Goal: Transaction & Acquisition: Obtain resource

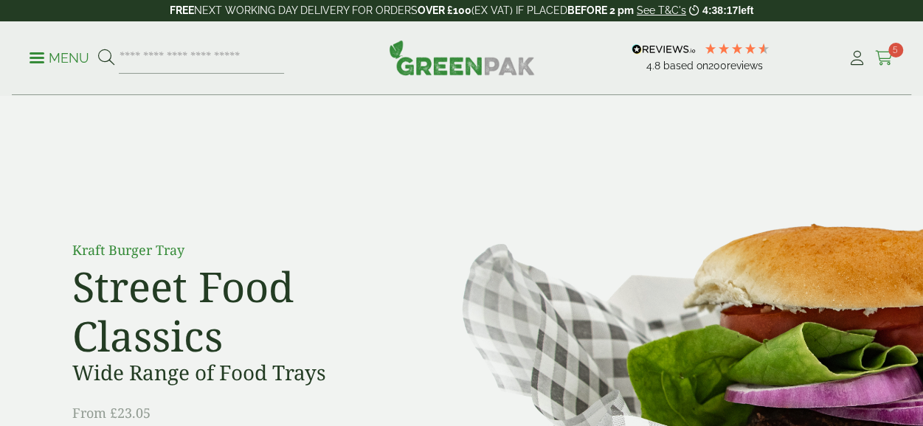
drag, startPoint x: 0, startPoint y: 0, endPoint x: 886, endPoint y: 55, distance: 888.2
click at [886, 55] on icon at bounding box center [884, 58] width 18 height 15
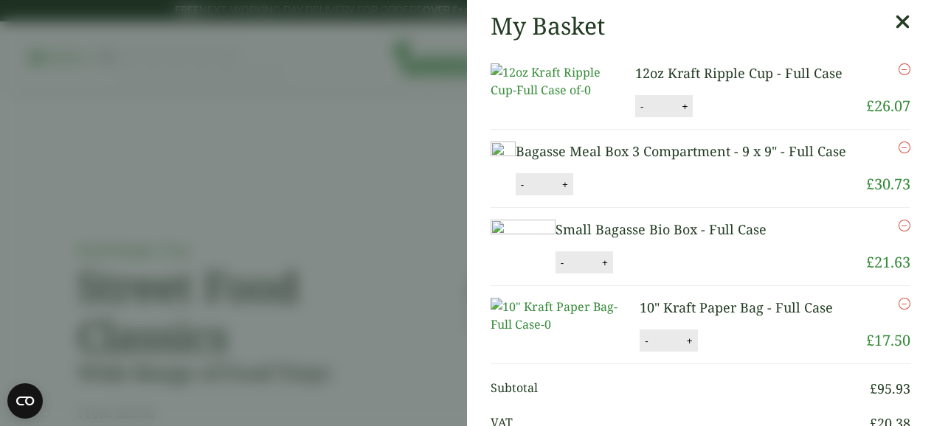
click at [895, 21] on icon at bounding box center [902, 22] width 15 height 21
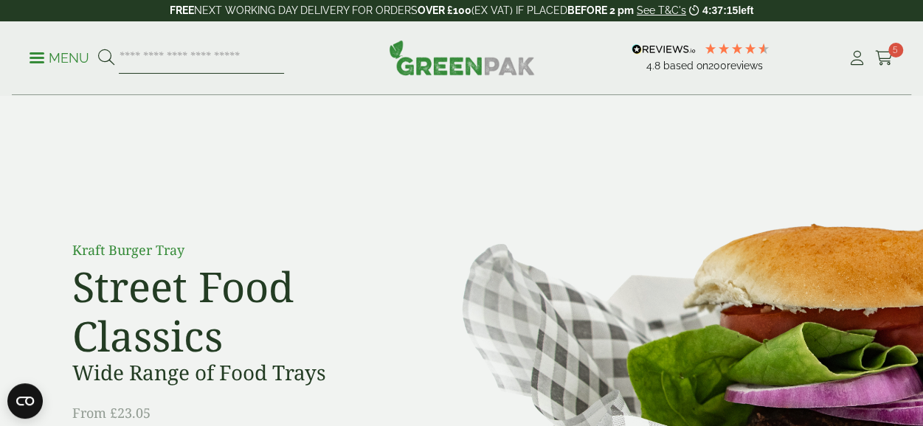
click at [243, 53] on input "search" at bounding box center [201, 58] width 165 height 31
click at [43, 58] on span at bounding box center [36, 58] width 15 height 2
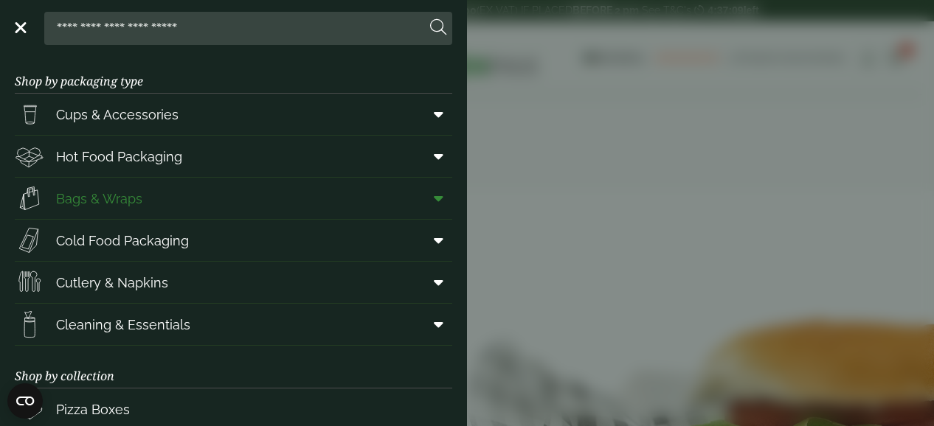
click at [93, 194] on span "Bags & Wraps" at bounding box center [99, 199] width 86 height 20
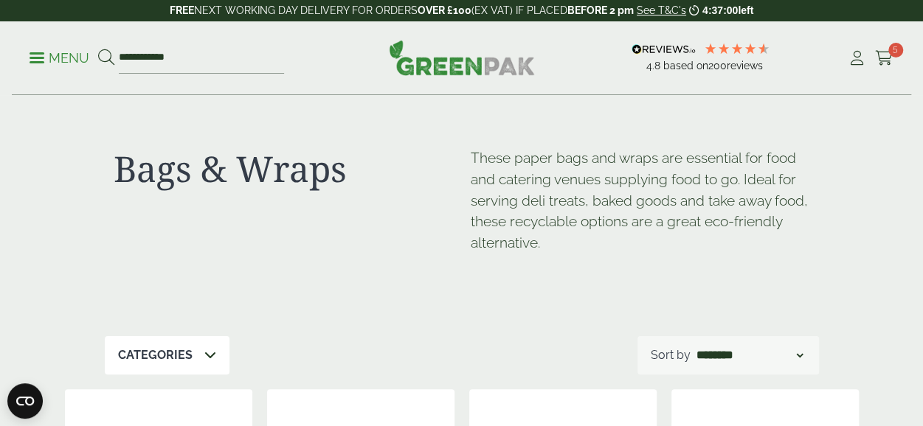
click at [798, 356] on select "**********" at bounding box center [749, 356] width 112 height 18
click at [205, 352] on icon at bounding box center [210, 355] width 12 height 12
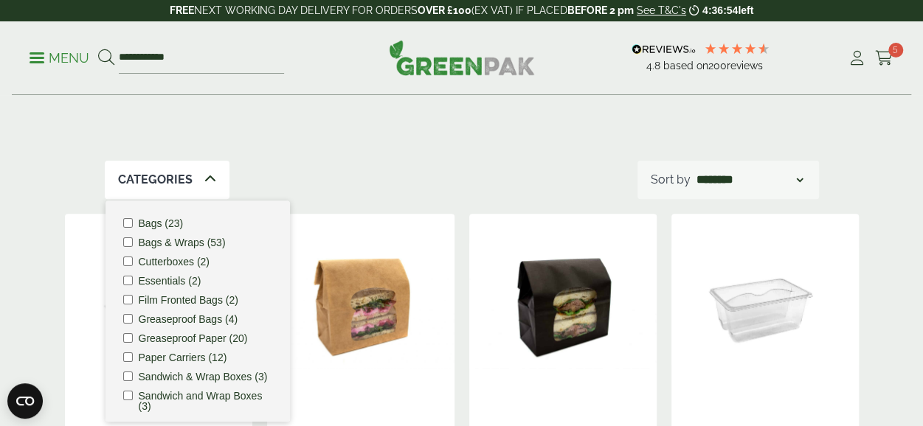
scroll to position [176, 0]
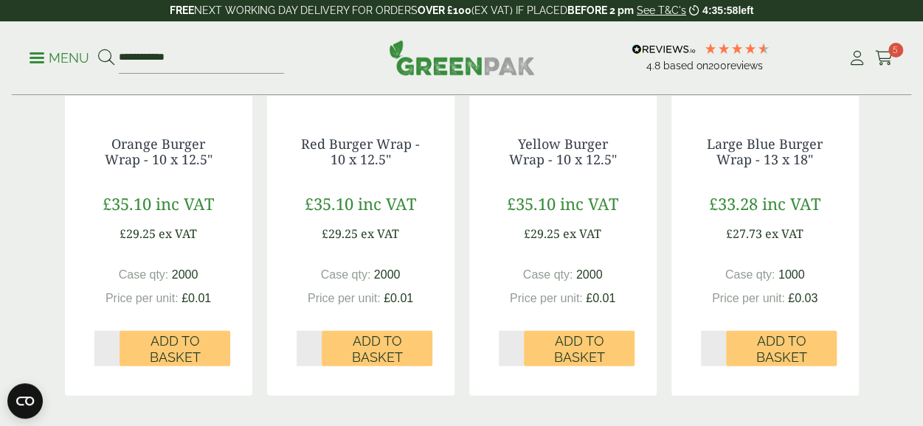
scroll to position [1513, 0]
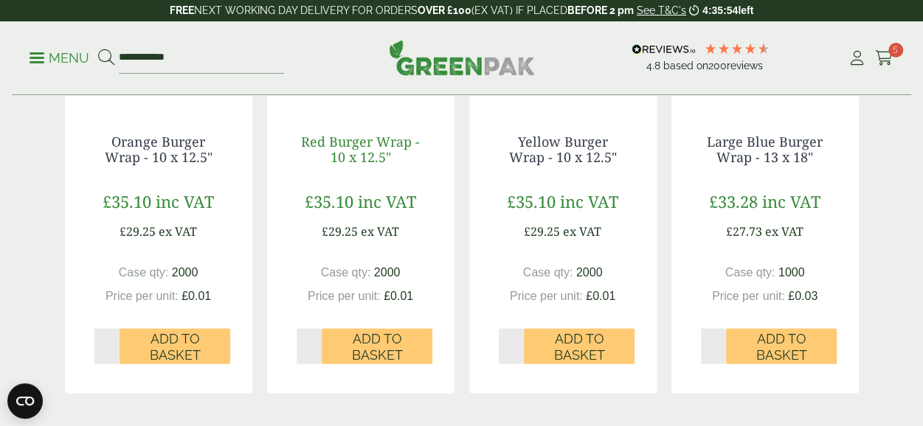
click at [367, 149] on link "Red Burger Wrap - 10 x 12.5"" at bounding box center [360, 150] width 119 height 34
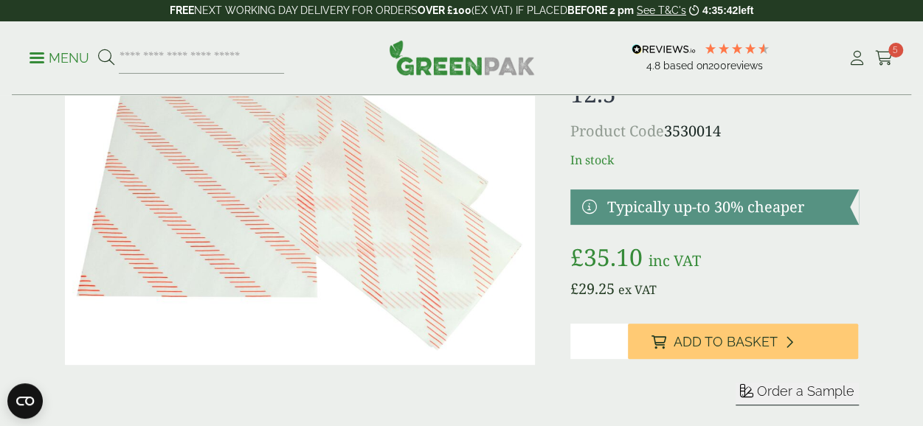
scroll to position [96, 0]
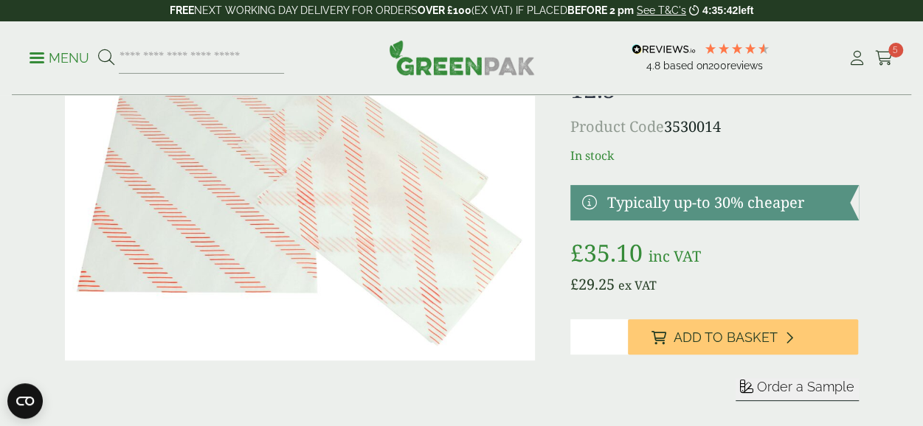
click at [780, 394] on button "Order a Sample" at bounding box center [796, 389] width 123 height 23
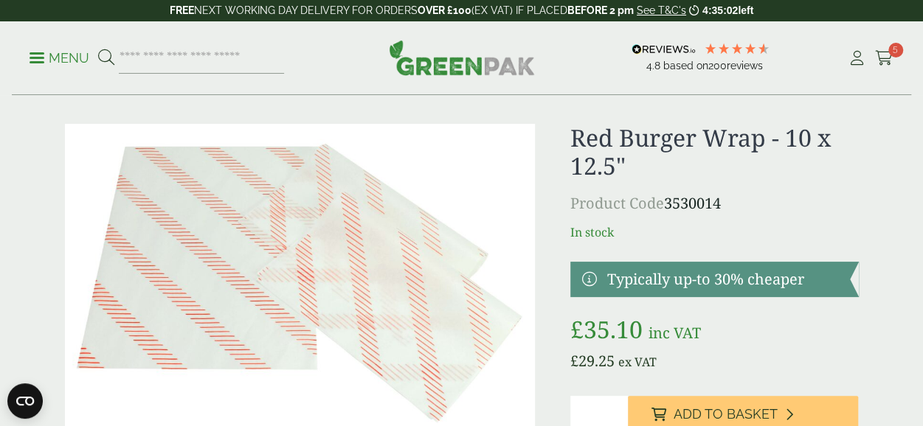
scroll to position [0, 0]
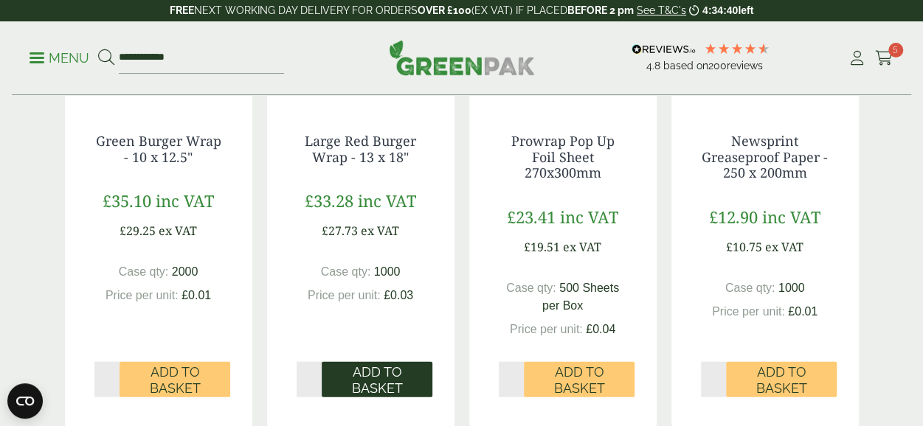
click at [374, 380] on span "Add to Basket" at bounding box center [377, 380] width 90 height 32
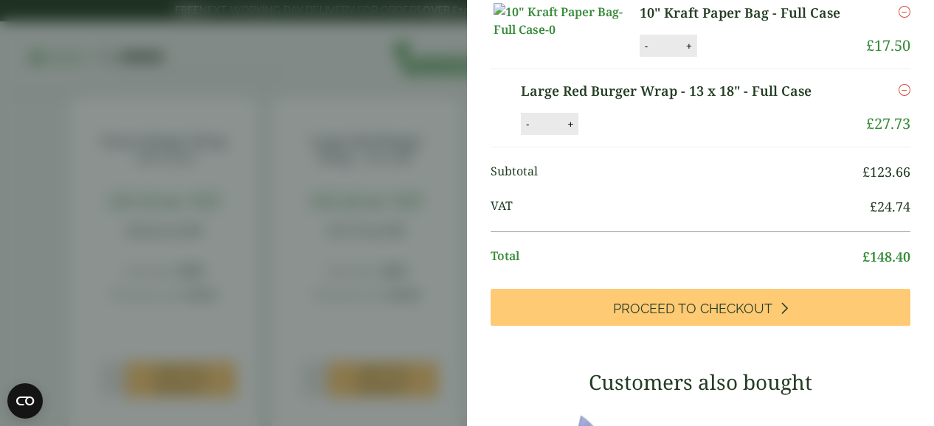
scroll to position [315, 0]
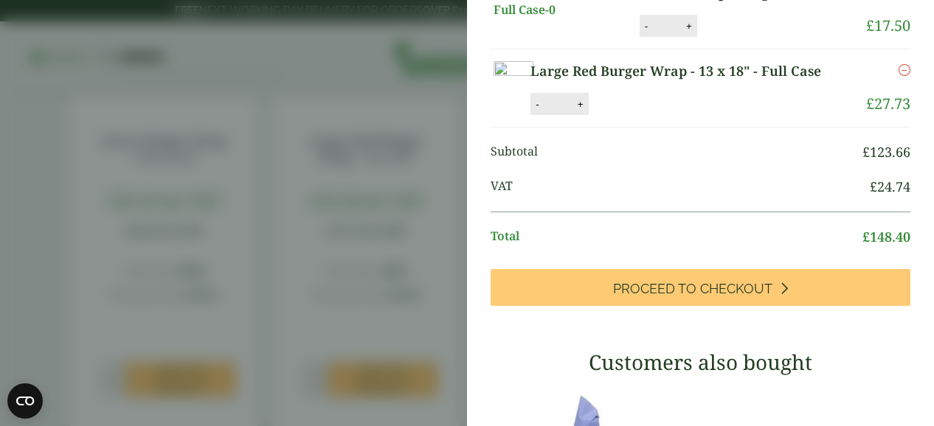
click at [898, 64] on icon "Remove this item" at bounding box center [904, 70] width 12 height 12
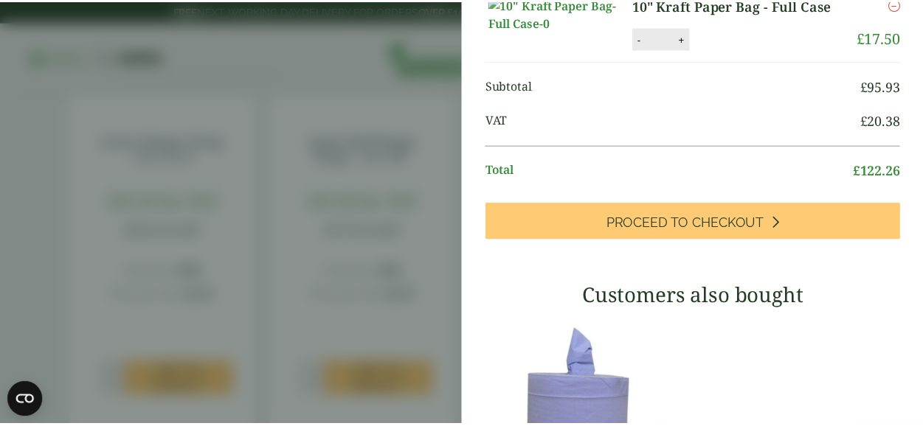
scroll to position [375, 0]
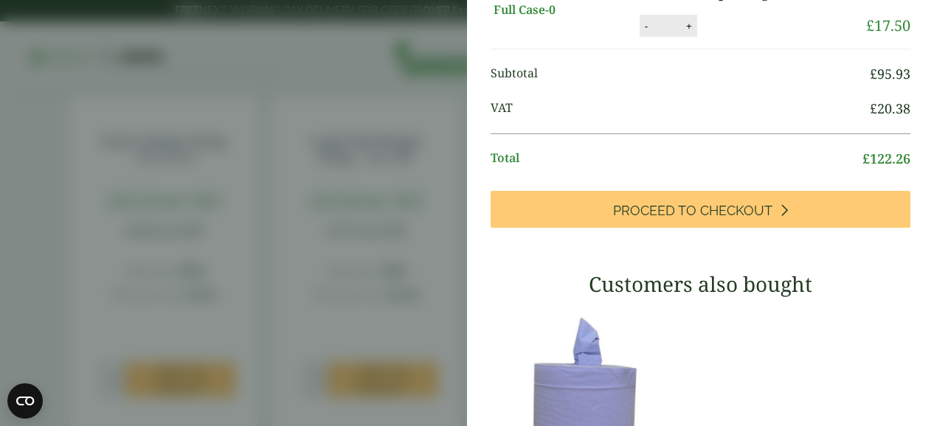
click at [882, 35] on bdi "£ 17.50" at bounding box center [888, 25] width 44 height 20
click at [431, 154] on aside "Item removed My Basket 12oz Kraft Ripple Cup - Full Case 12oz Kraft Ripple Cup …" at bounding box center [467, 213] width 934 height 426
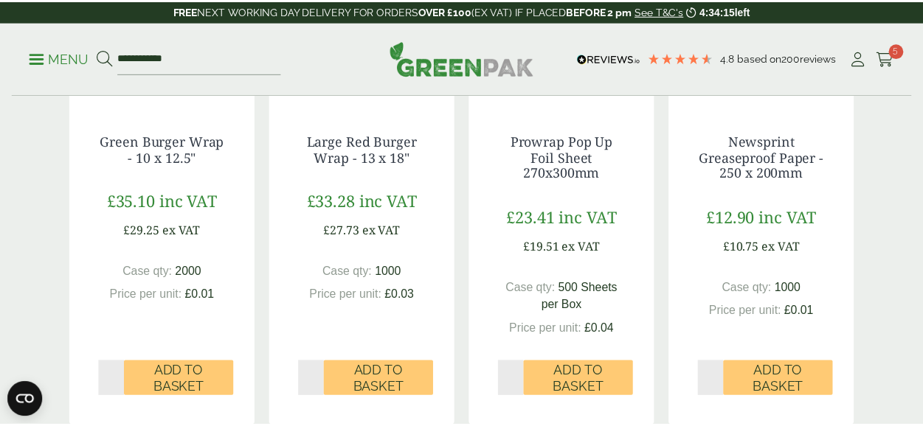
scroll to position [97, 0]
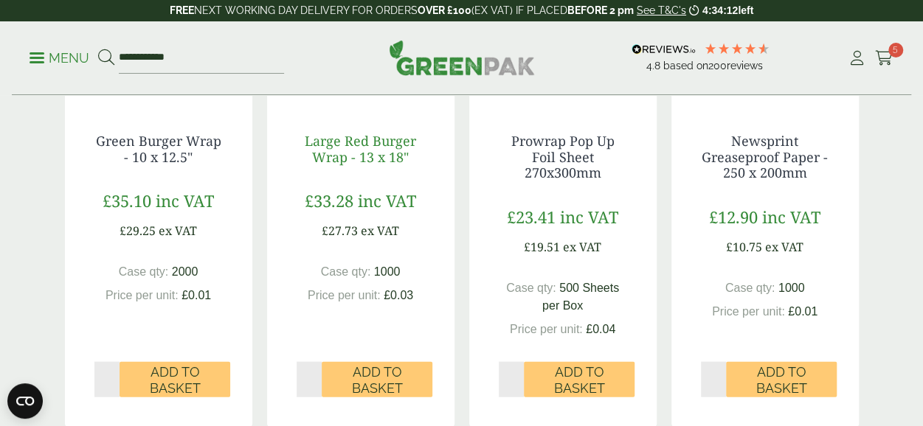
click at [352, 164] on link "Large Red Burger Wrap - 13 x 18"" at bounding box center [360, 149] width 111 height 34
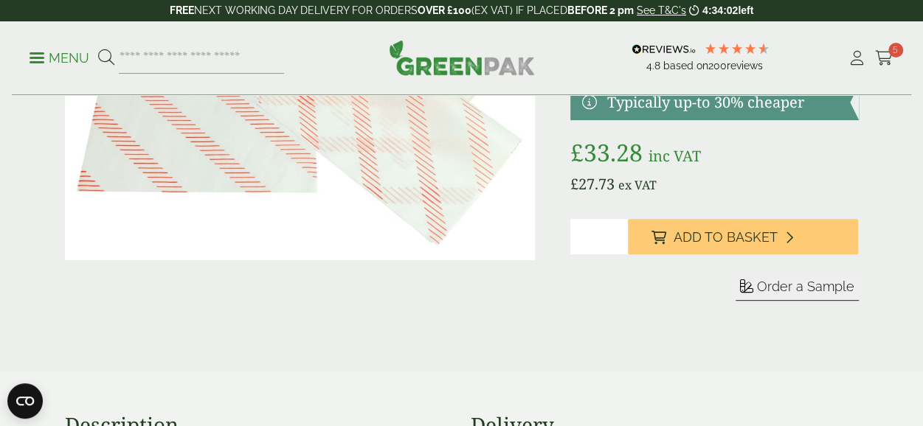
scroll to position [265, 0]
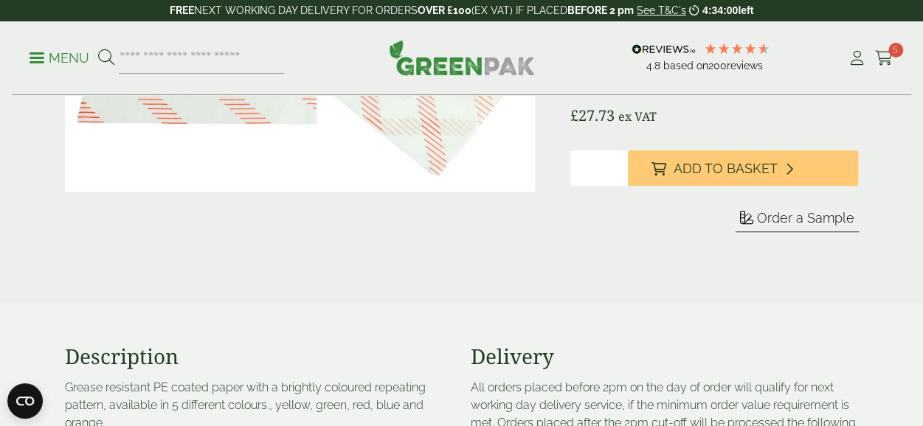
click at [783, 218] on span "Order a Sample" at bounding box center [805, 217] width 97 height 15
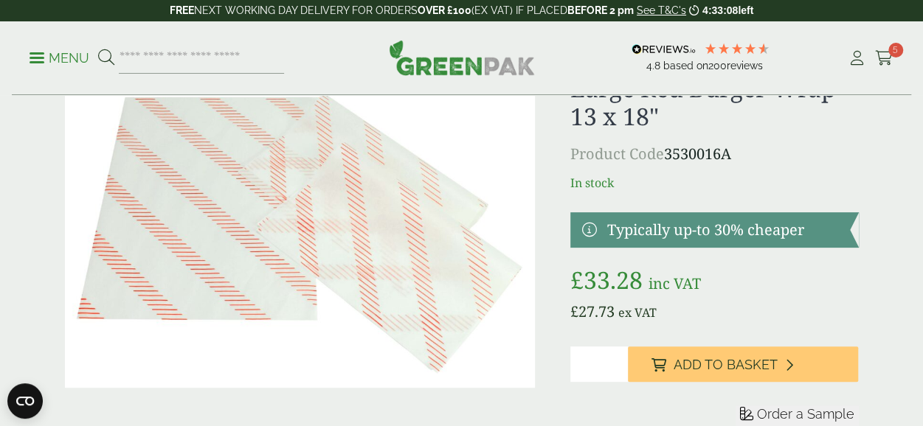
scroll to position [0, 0]
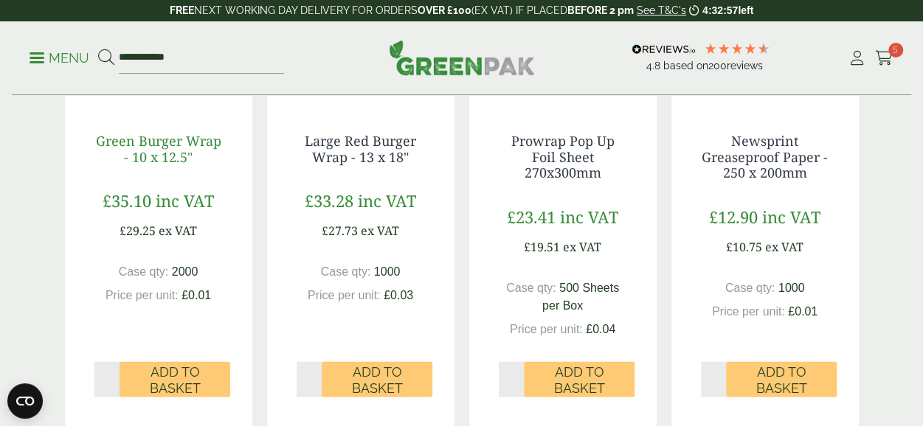
click at [164, 156] on link "Green Burger Wrap - 10 x 12.5"" at bounding box center [158, 149] width 125 height 34
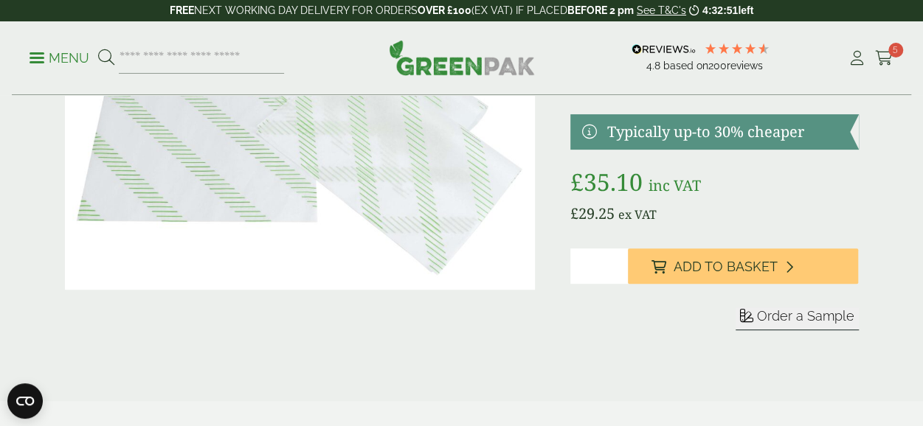
scroll to position [246, 0]
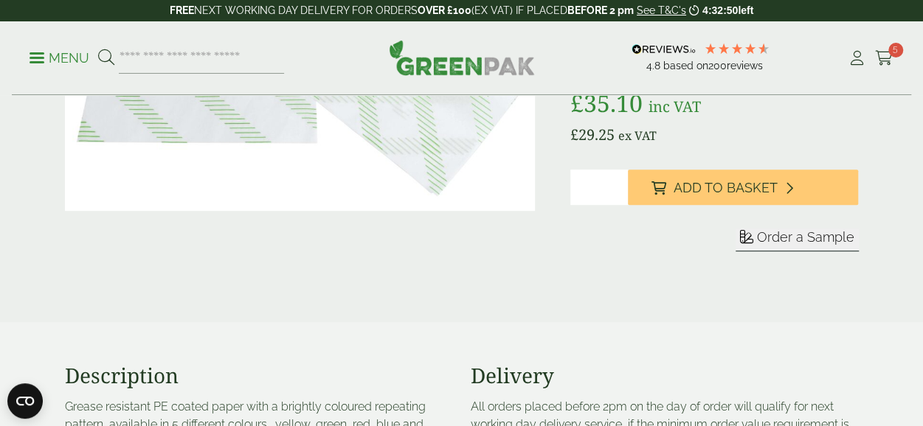
click at [811, 235] on span "Order a Sample" at bounding box center [805, 236] width 97 height 15
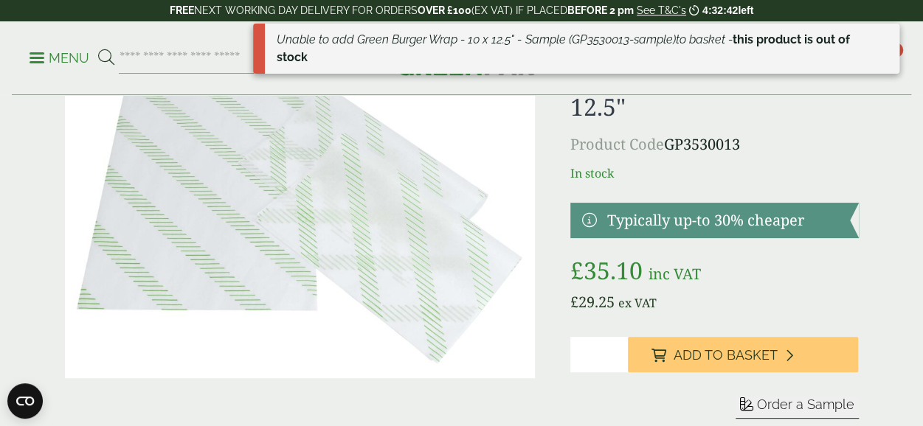
scroll to position [0, 0]
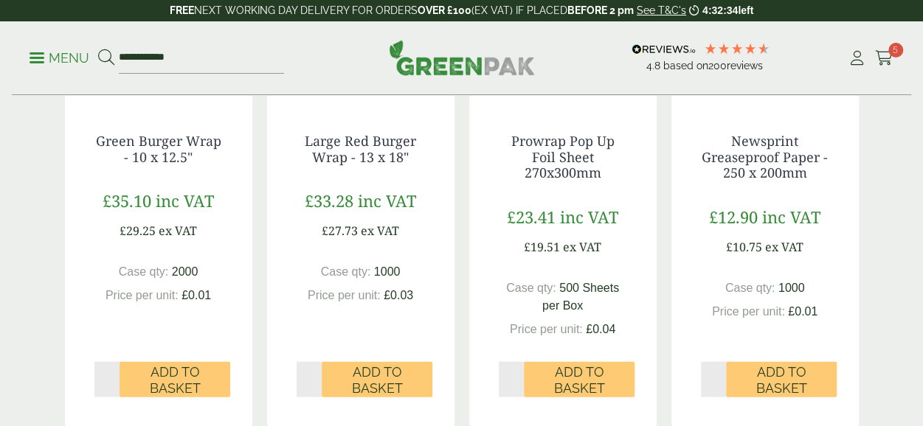
scroll to position [1480, 0]
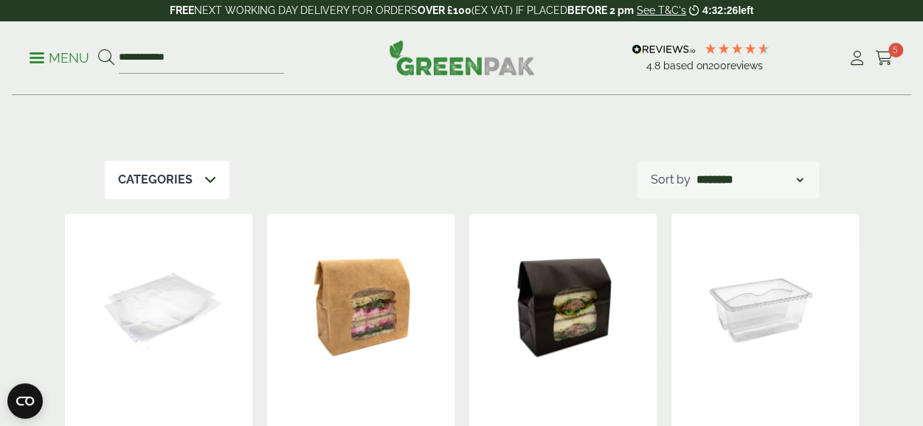
click at [208, 180] on icon at bounding box center [210, 179] width 12 height 12
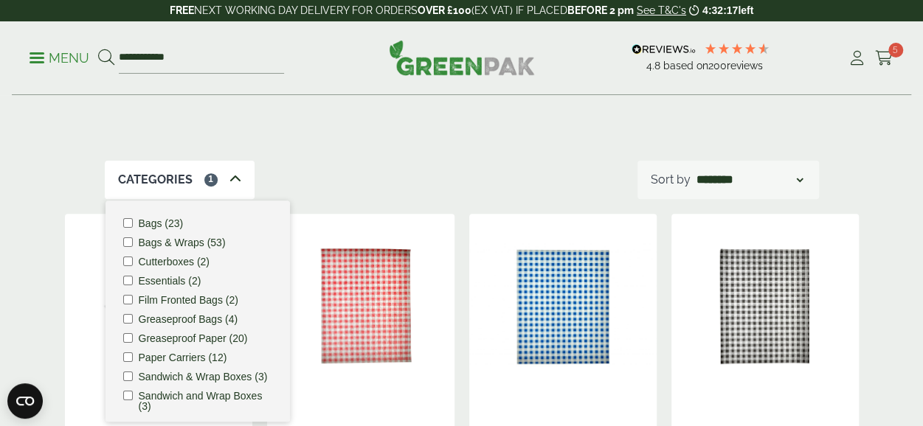
click at [391, 344] on img at bounding box center [360, 306] width 187 height 184
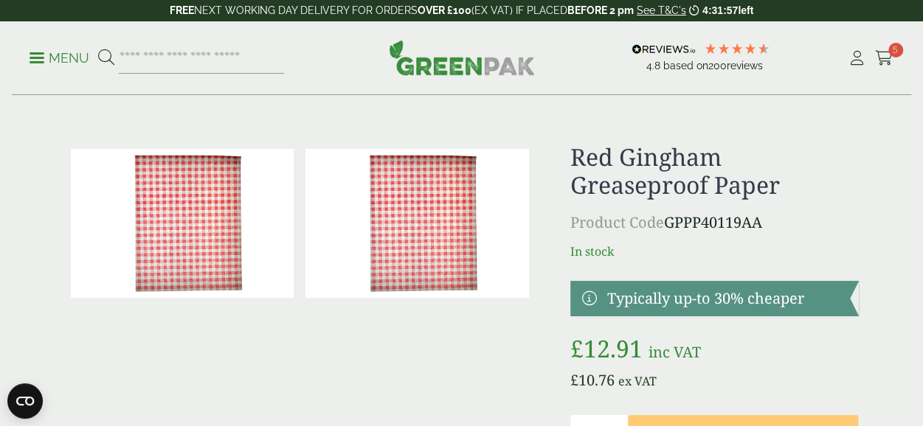
click at [389, 223] on img at bounding box center [416, 223] width 223 height 149
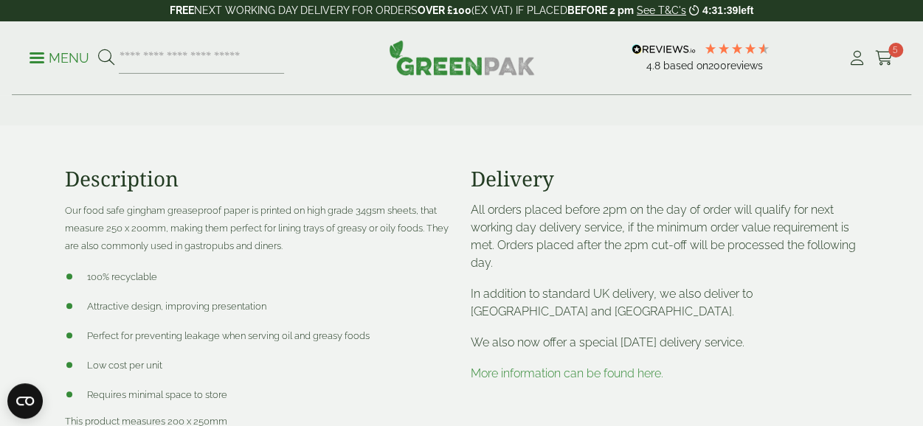
scroll to position [472, 0]
